Goal: Information Seeking & Learning: Learn about a topic

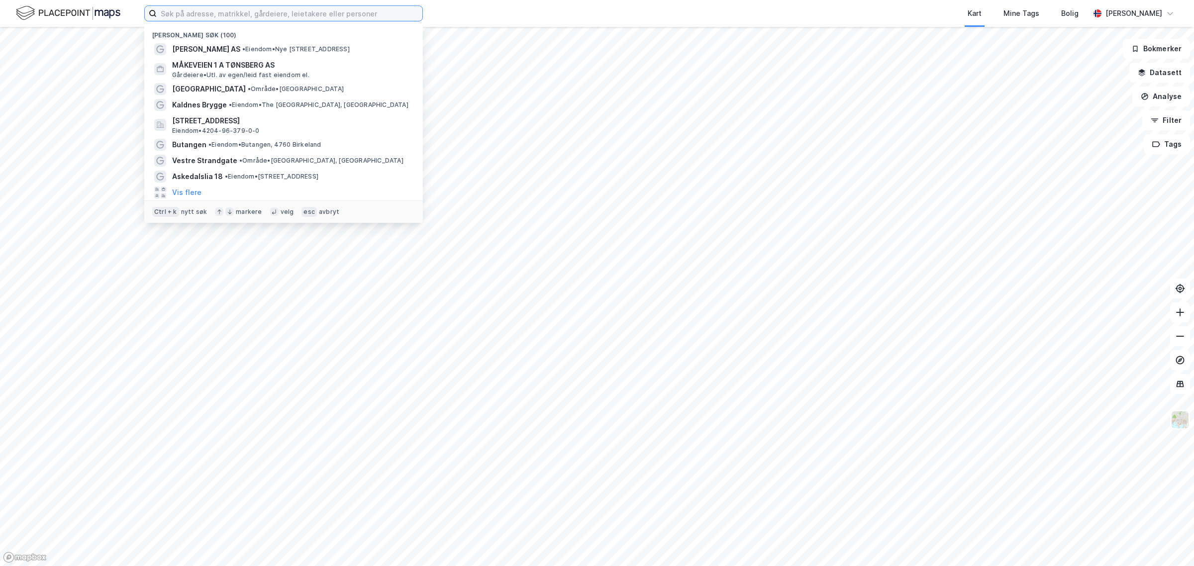
click at [350, 10] on input at bounding box center [290, 13] width 266 height 15
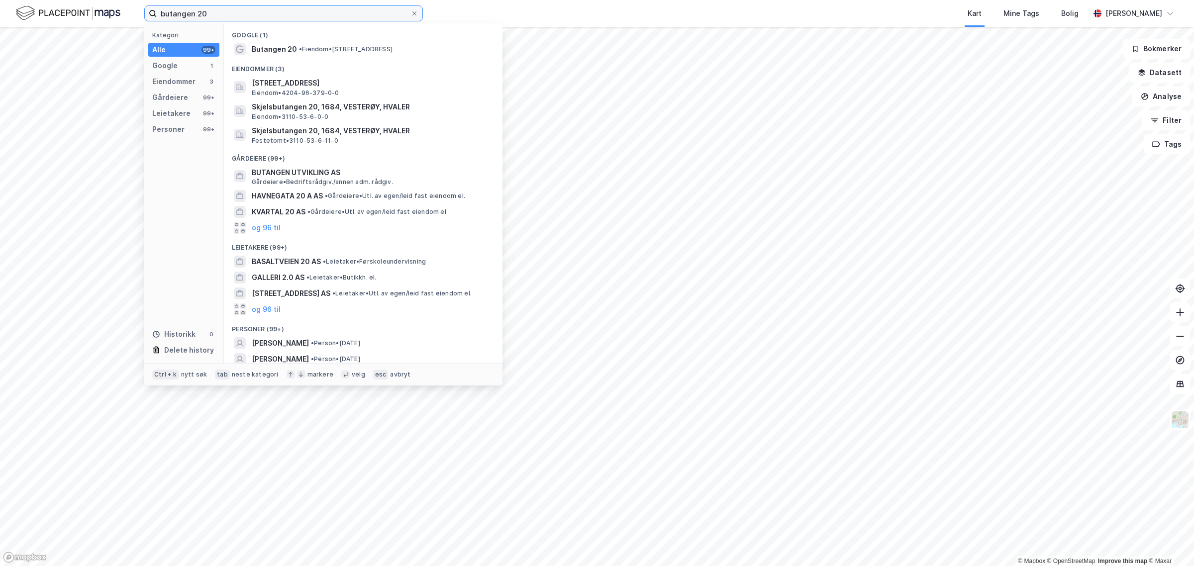
type input "butangen 20"
click at [378, 57] on div "Eiendommer (3)" at bounding box center [363, 66] width 279 height 18
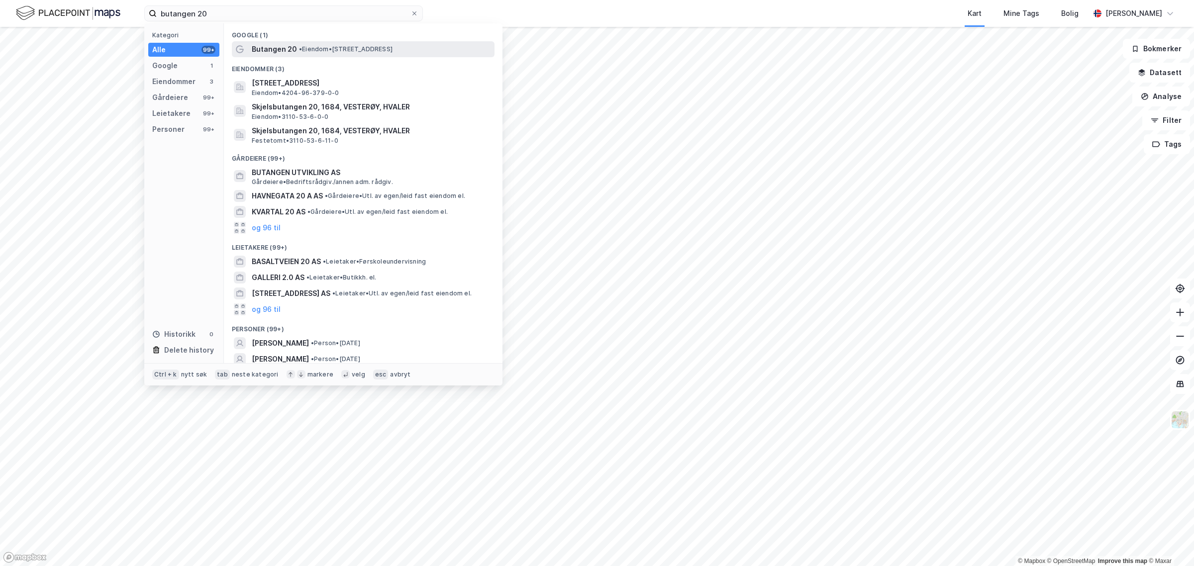
click at [378, 52] on span "• Eiendom • [STREET_ADDRESS]" at bounding box center [346, 49] width 94 height 8
